Goal: Information Seeking & Learning: Learn about a topic

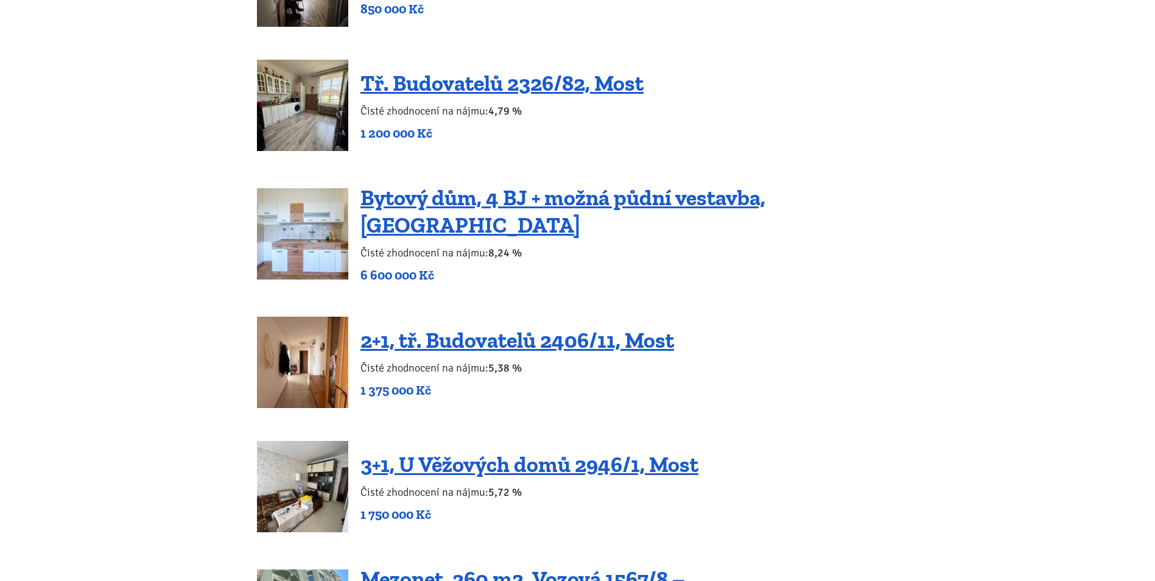
scroll to position [1705, 0]
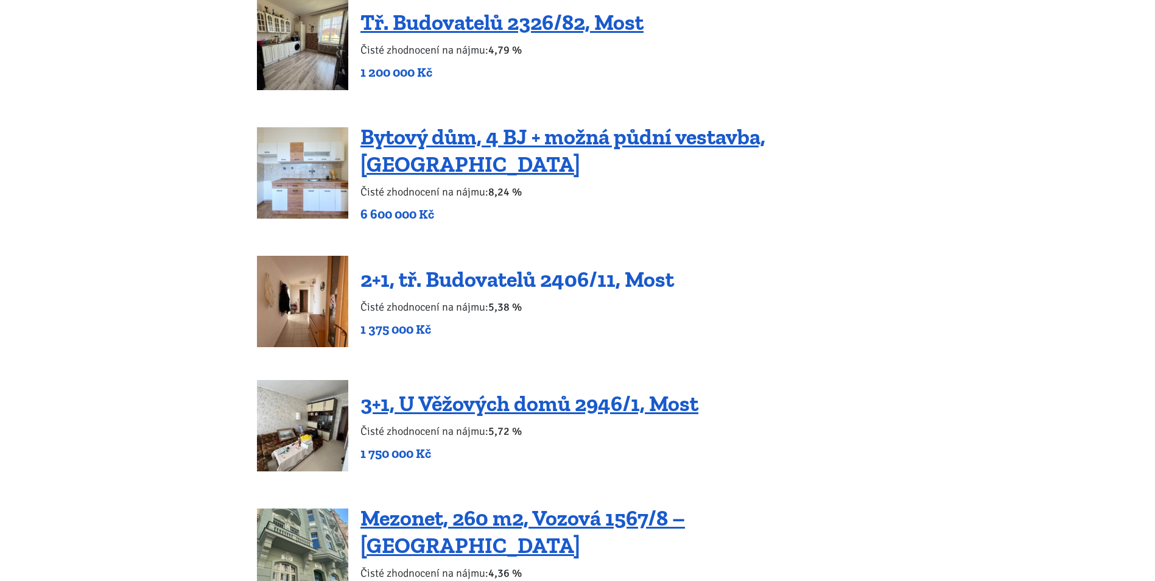
click at [492, 266] on link "2+1, tř. Budovatelů 2406/11, Most" at bounding box center [518, 279] width 314 height 26
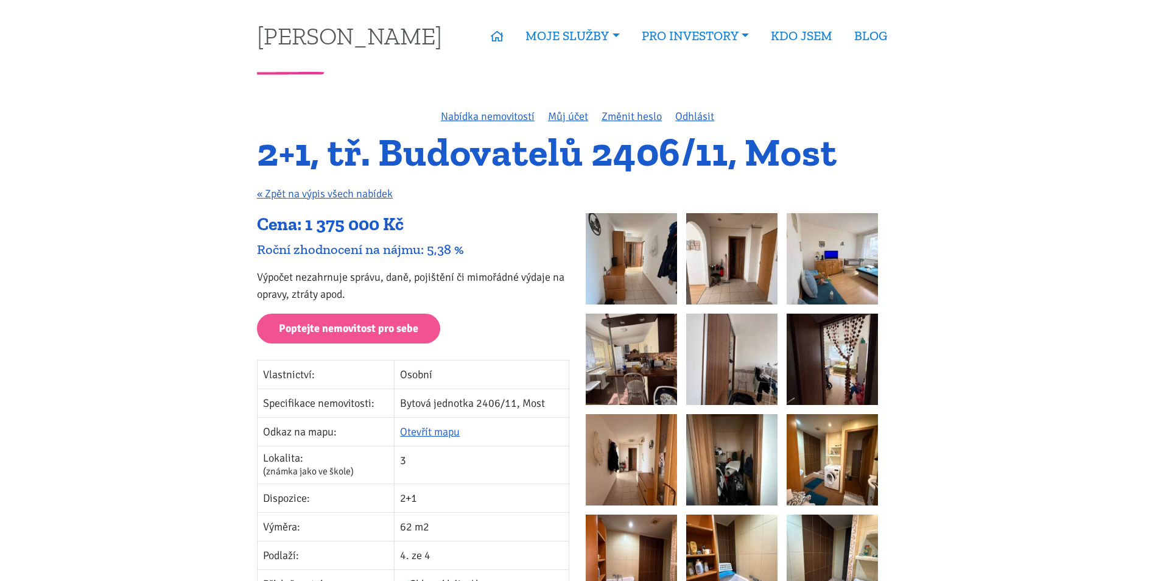
drag, startPoint x: 290, startPoint y: 265, endPoint x: 327, endPoint y: 107, distance: 162.1
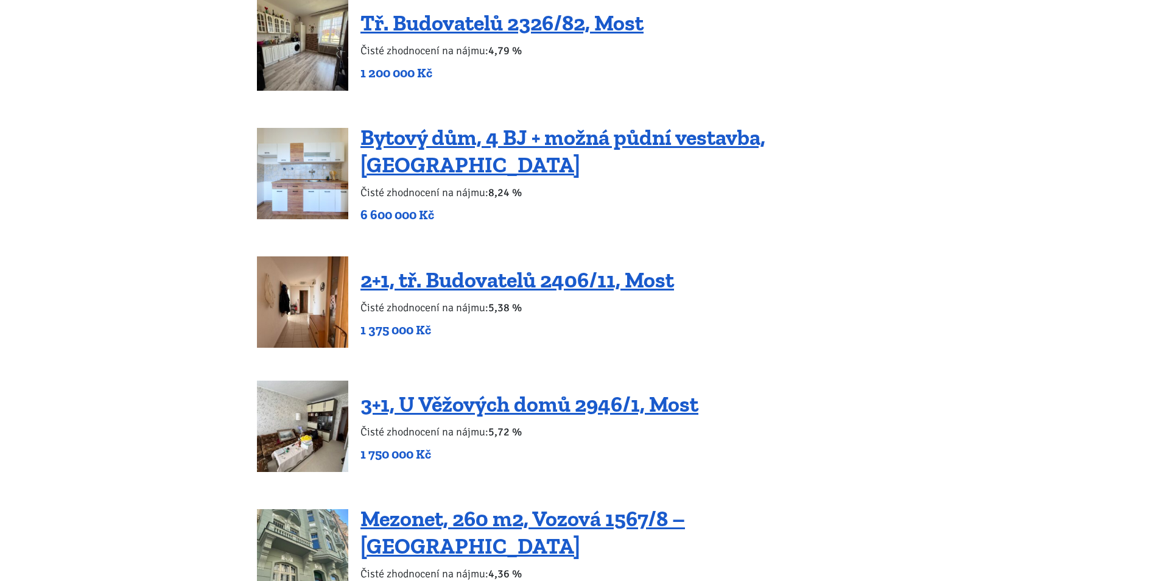
scroll to position [1705, 0]
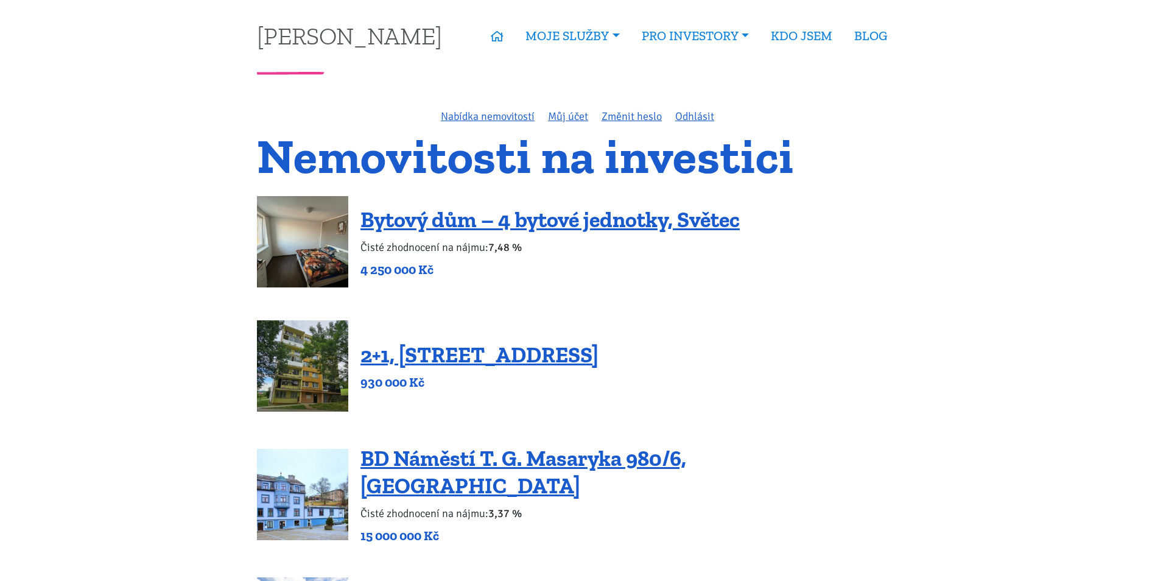
drag, startPoint x: 166, startPoint y: 331, endPoint x: 196, endPoint y: 91, distance: 241.8
click at [488, 115] on link "Nabídka nemovitostí" at bounding box center [488, 116] width 94 height 13
